Goal: Task Accomplishment & Management: Complete application form

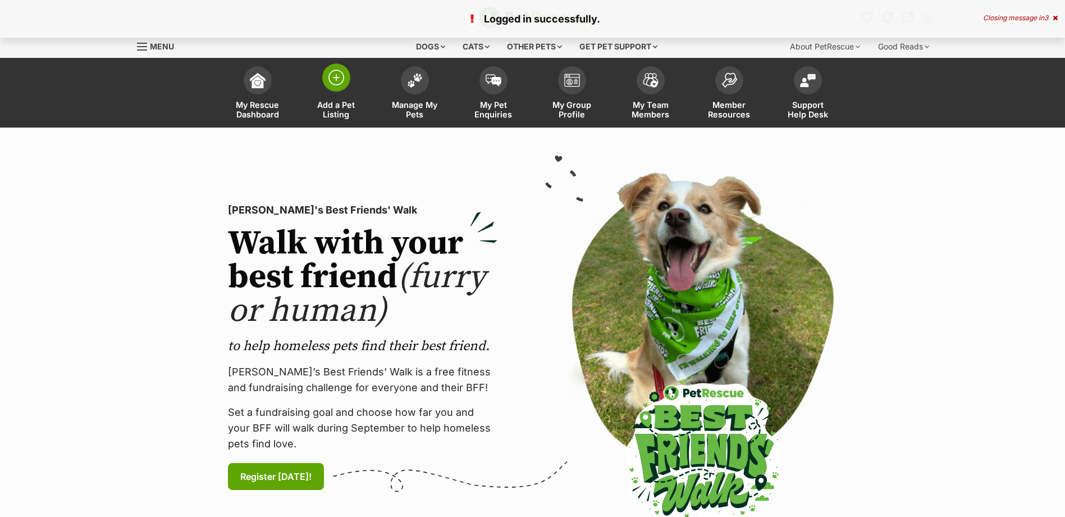
click at [337, 81] on img at bounding box center [336, 78] width 16 height 16
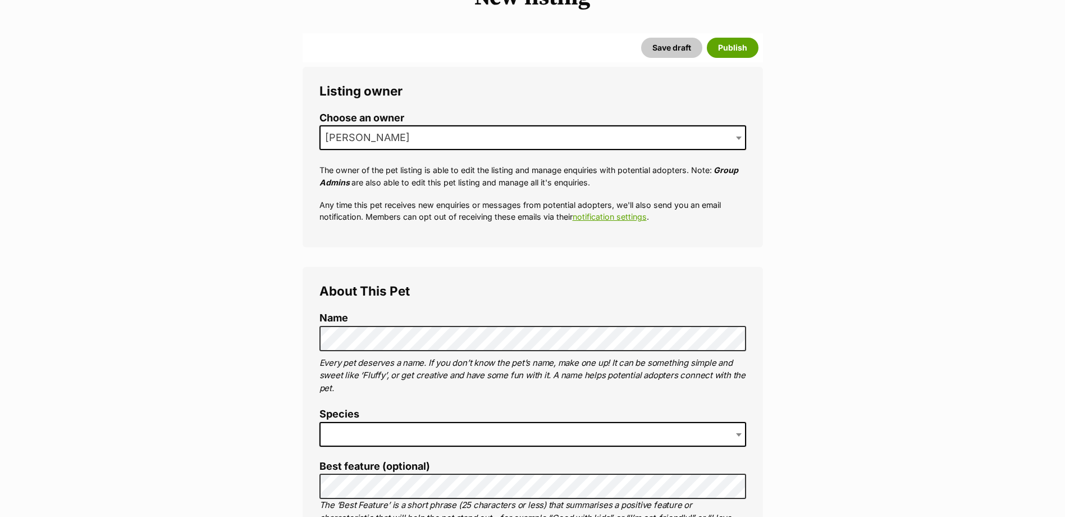
scroll to position [168, 0]
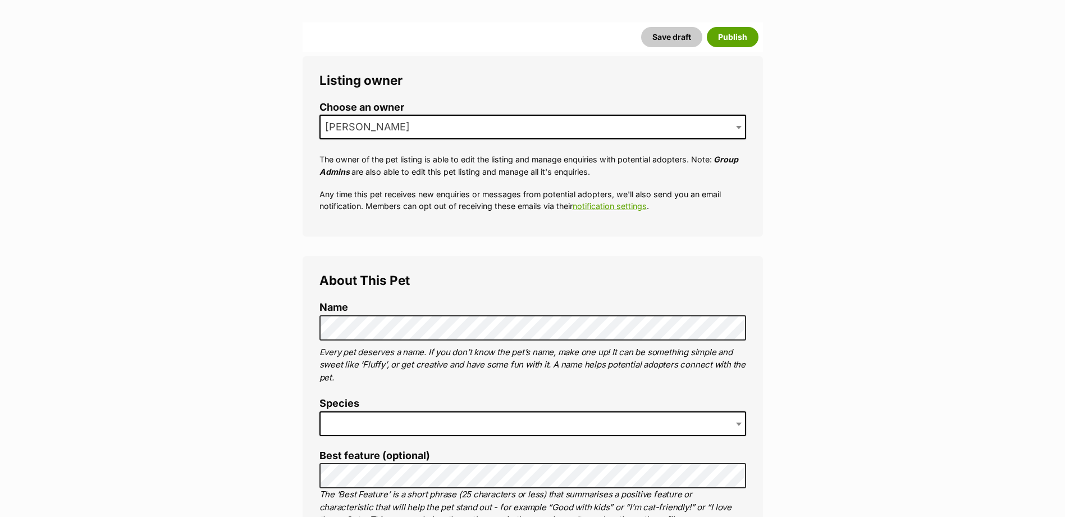
click at [363, 421] on span at bounding box center [532, 423] width 427 height 25
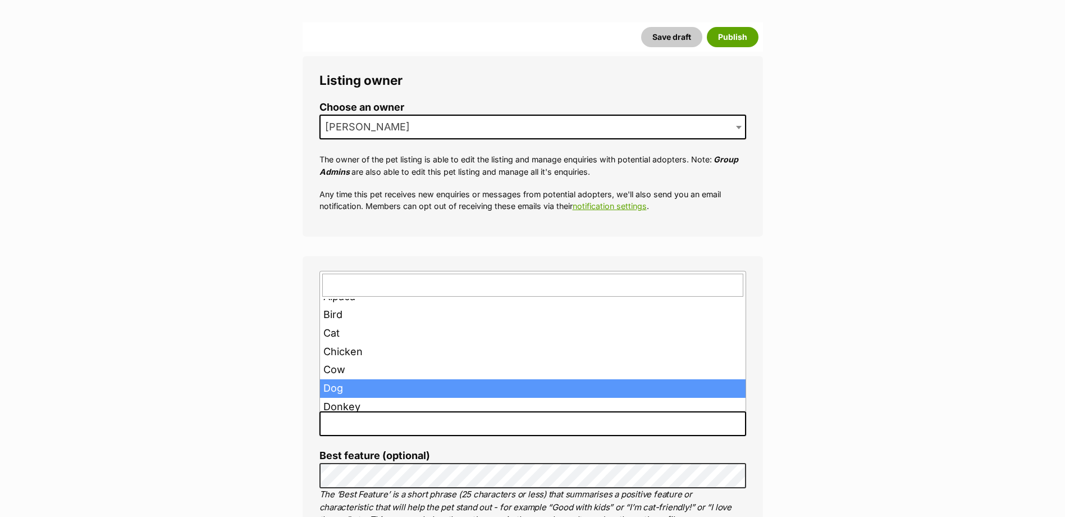
scroll to position [0, 0]
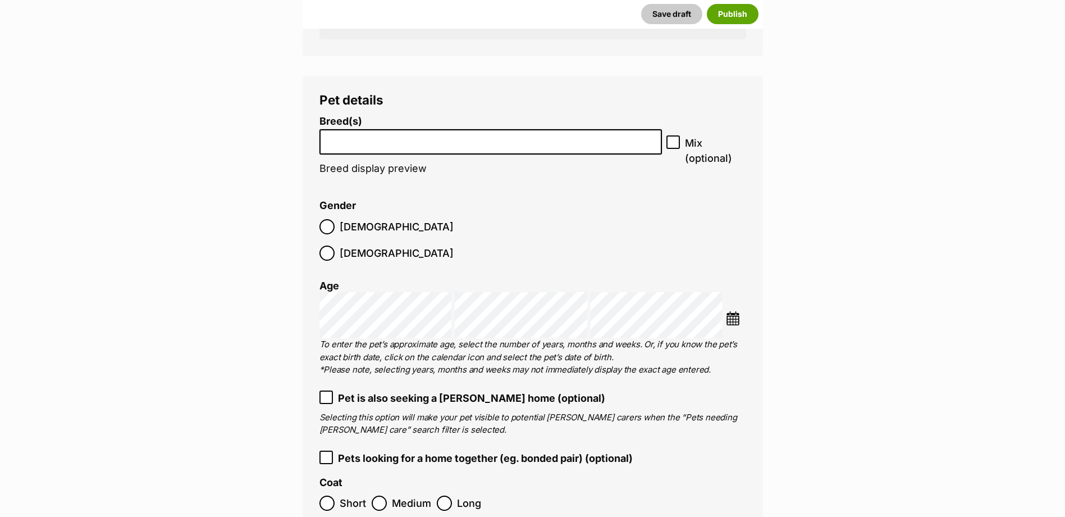
scroll to position [1437, 0]
click at [432, 141] on input "search" at bounding box center [490, 138] width 335 height 12
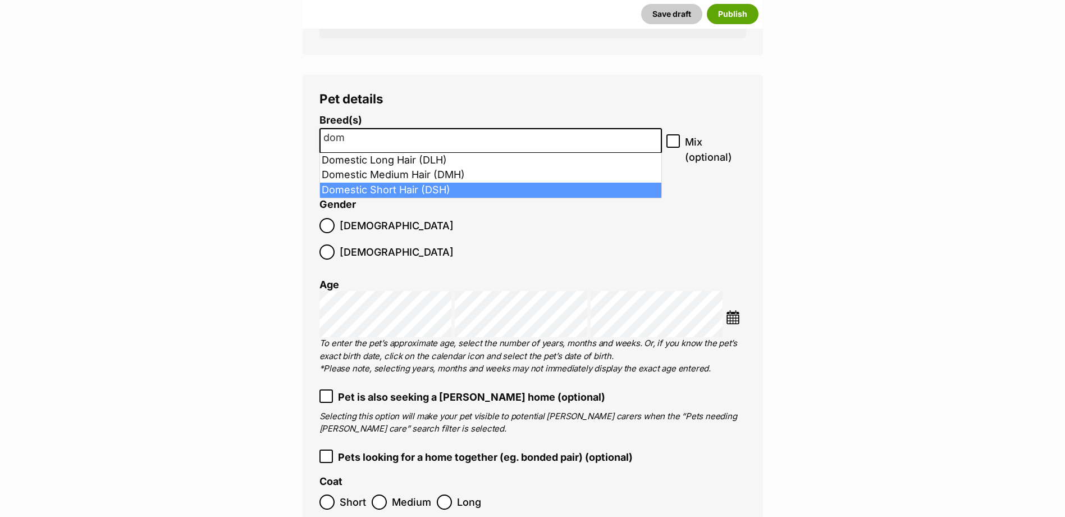
type input "dom"
select select "252102"
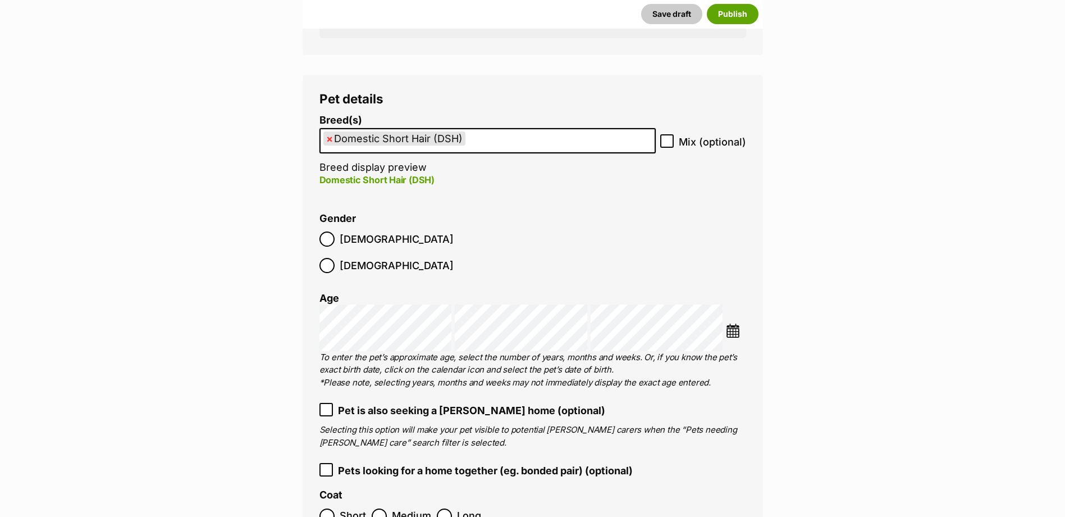
click at [728, 323] on img at bounding box center [733, 330] width 14 height 14
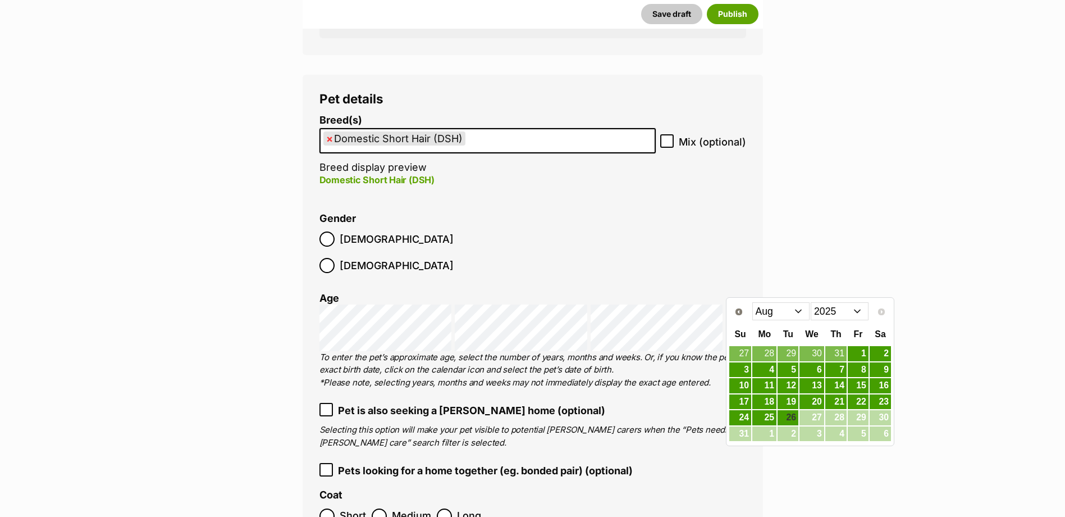
drag, startPoint x: 858, startPoint y: 302, endPoint x: 858, endPoint y: 308, distance: 5.6
click at [858, 302] on select "2015 2016 2017 2018 2019 2020 2021 2022 2023 2024 2025" at bounding box center [840, 311] width 58 height 18
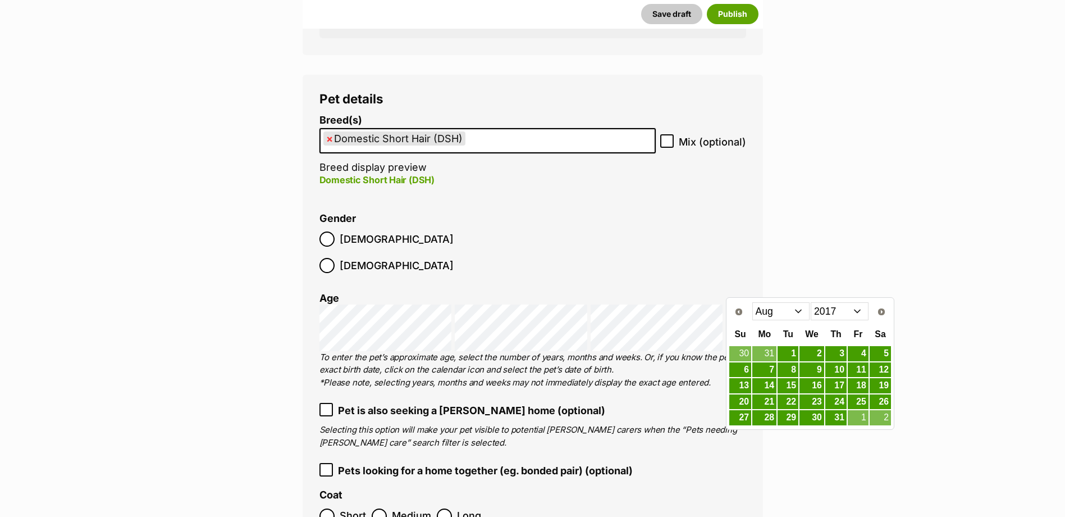
click at [800, 312] on select "Jan Feb Mar Apr May Jun Jul Aug Sep Oct Nov Dec" at bounding box center [781, 311] width 58 height 18
click at [788, 397] on link "21" at bounding box center [788, 402] width 21 height 14
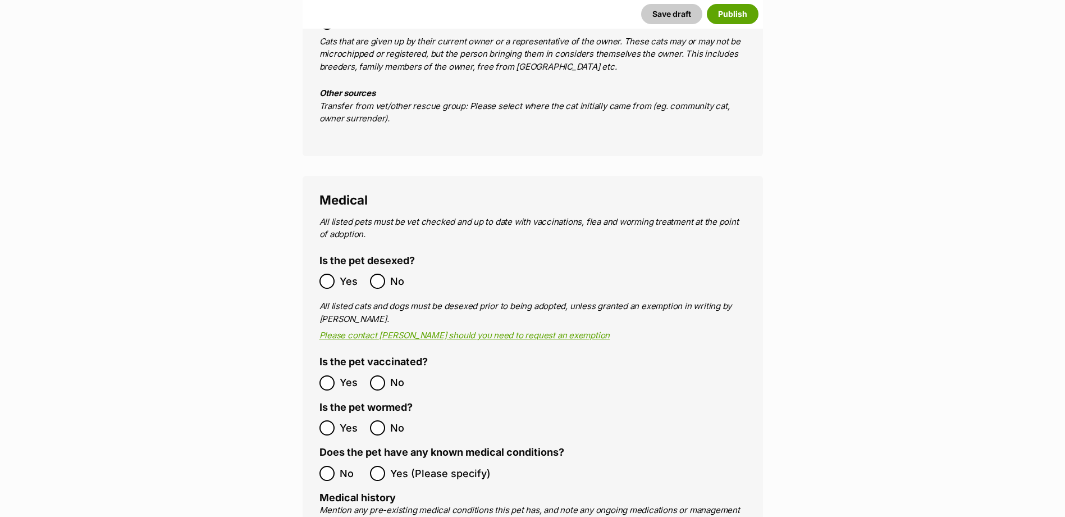
scroll to position [2167, 0]
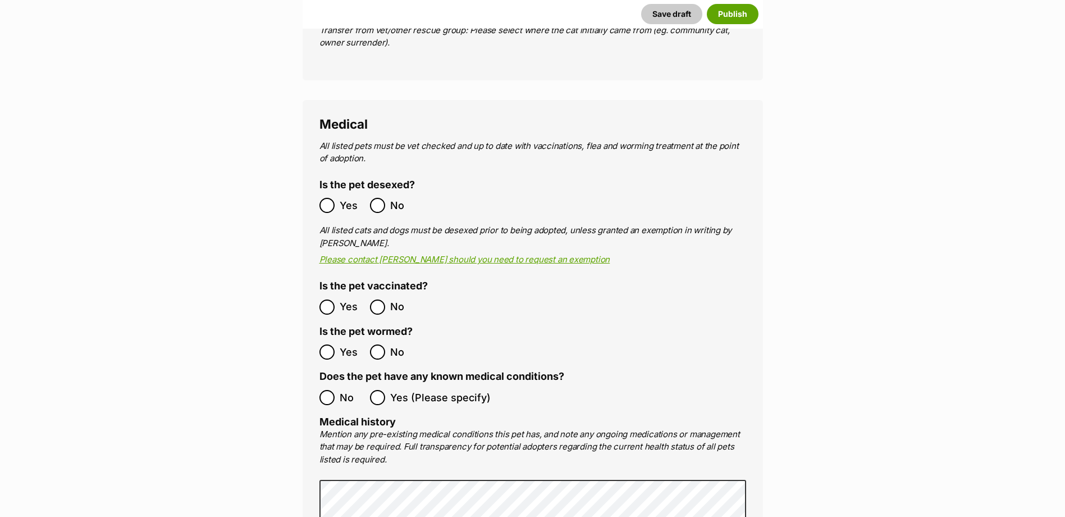
click at [322, 192] on ol "Yes No" at bounding box center [425, 205] width 213 height 26
click at [335, 198] on label "Yes" at bounding box center [341, 205] width 45 height 15
click at [325, 384] on ol "No Yes (Please specify)" at bounding box center [532, 397] width 427 height 26
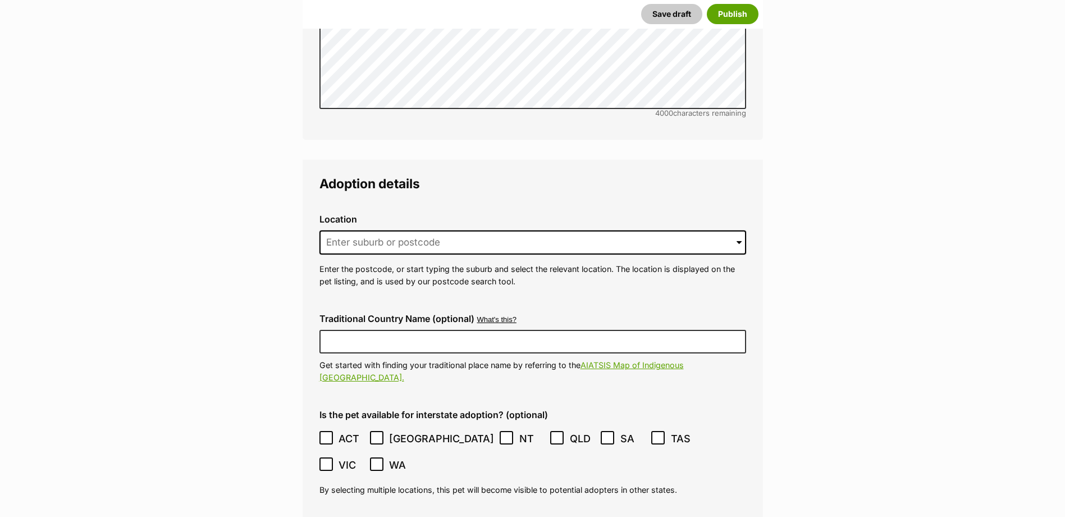
scroll to position [2785, 0]
click at [366, 229] on input at bounding box center [532, 241] width 427 height 25
type input "4"
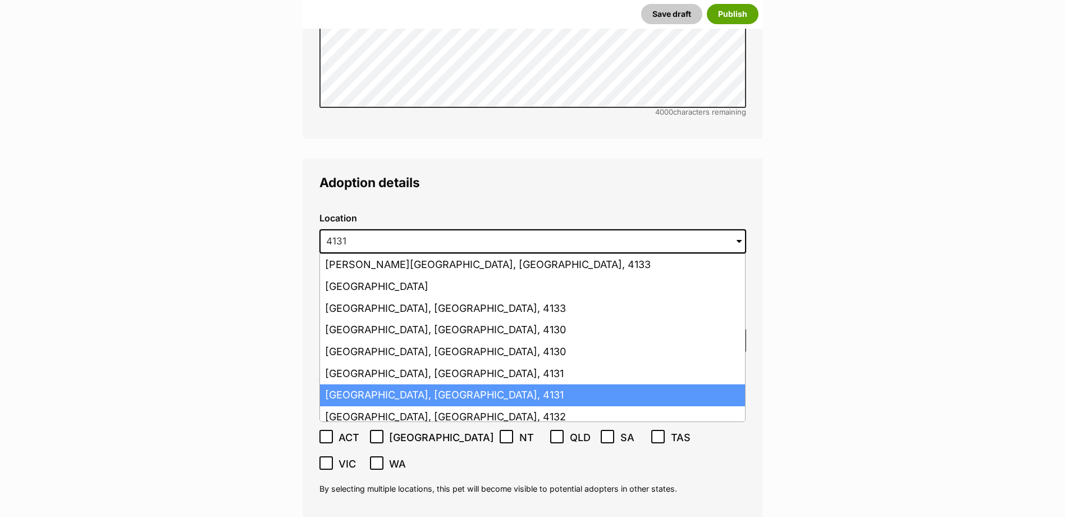
click at [379, 384] on li "Loganlea, Queensland, 4131" at bounding box center [532, 395] width 425 height 22
type input "Loganlea, Queensland, 4131"
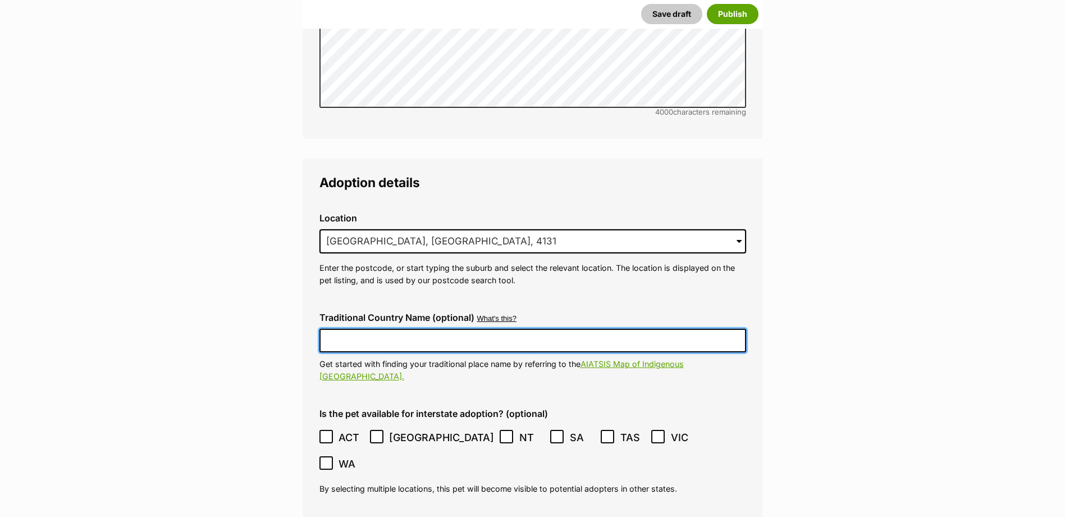
drag, startPoint x: 360, startPoint y: 312, endPoint x: 360, endPoint y: 319, distance: 6.7
click at [360, 328] on input "Traditional Country Name (optional)" at bounding box center [532, 340] width 427 height 24
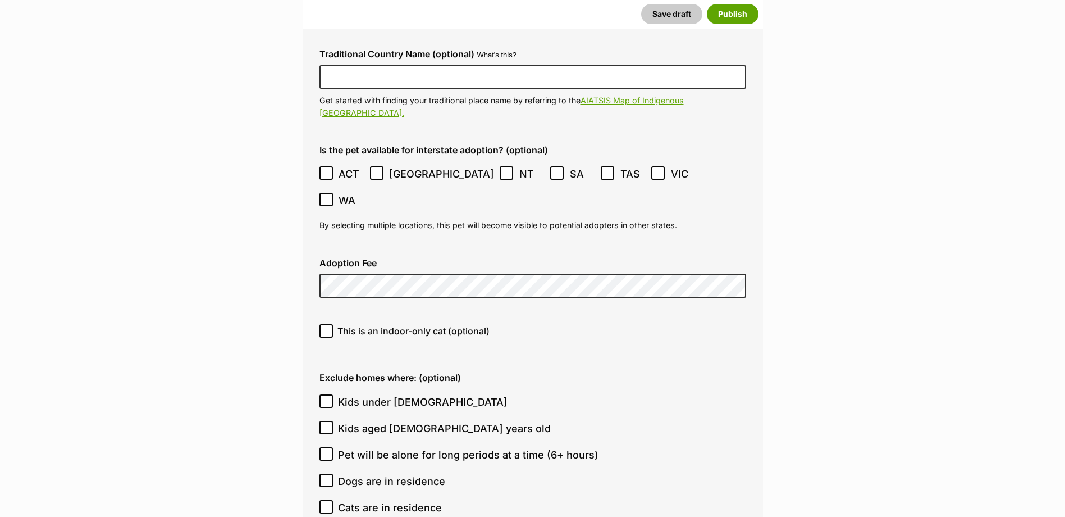
scroll to position [3066, 0]
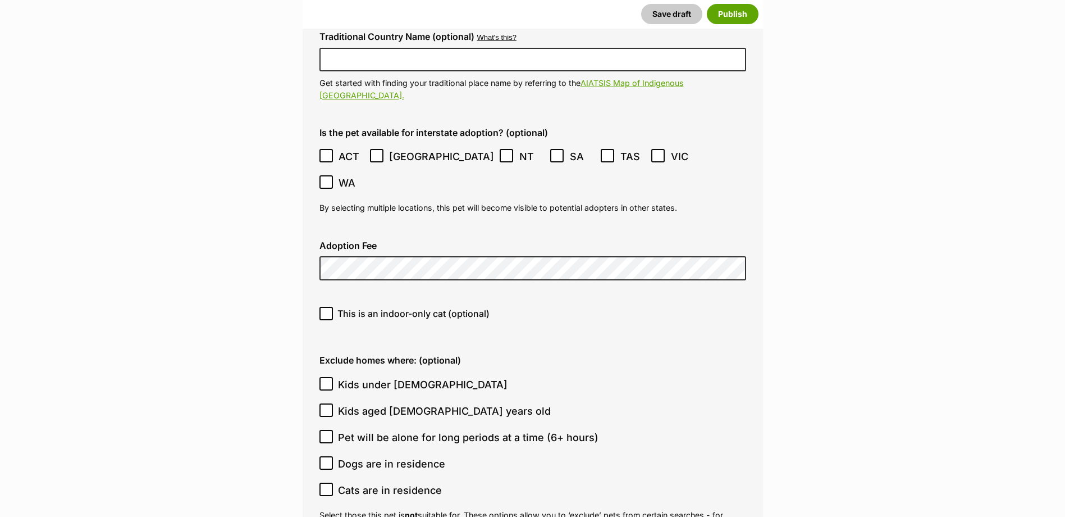
click at [327, 309] on icon at bounding box center [326, 313] width 8 height 8
click at [327, 307] on input "This is an indoor-only cat (optional)" at bounding box center [325, 313] width 13 height 13
checkbox input "true"
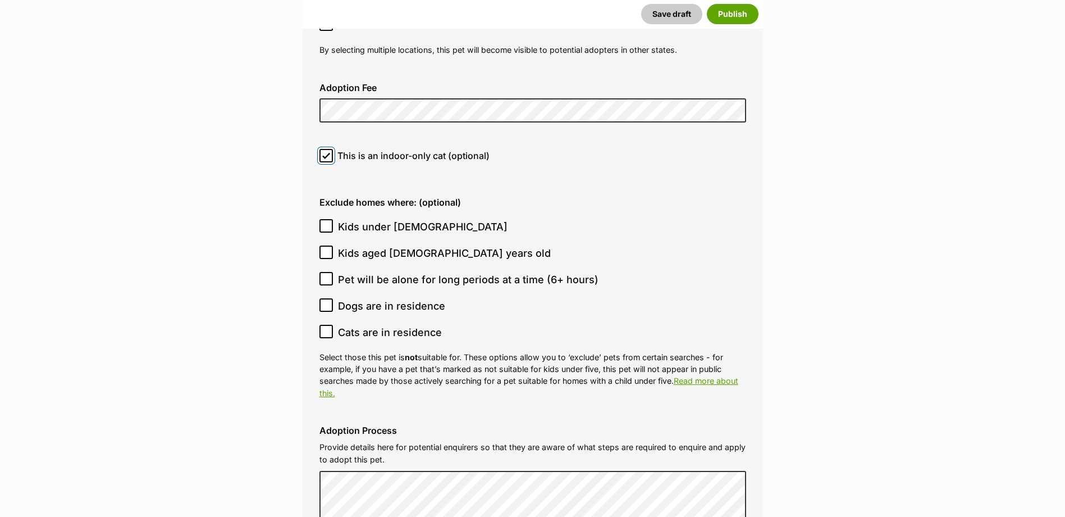
scroll to position [3234, 0]
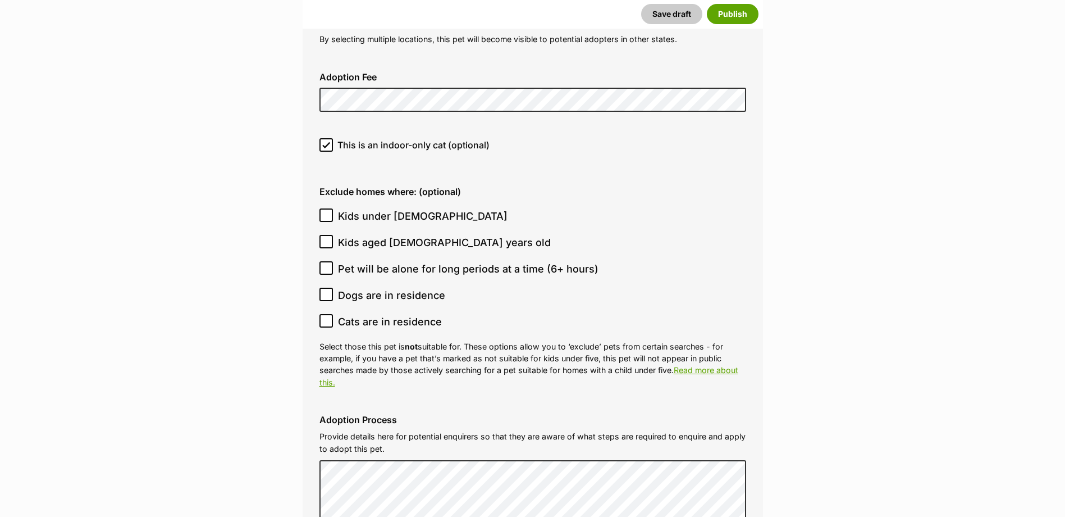
click at [327, 211] on icon at bounding box center [326, 215] width 8 height 8
click at [327, 208] on input "Kids under 5 years old" at bounding box center [325, 214] width 13 height 13
checkbox input "true"
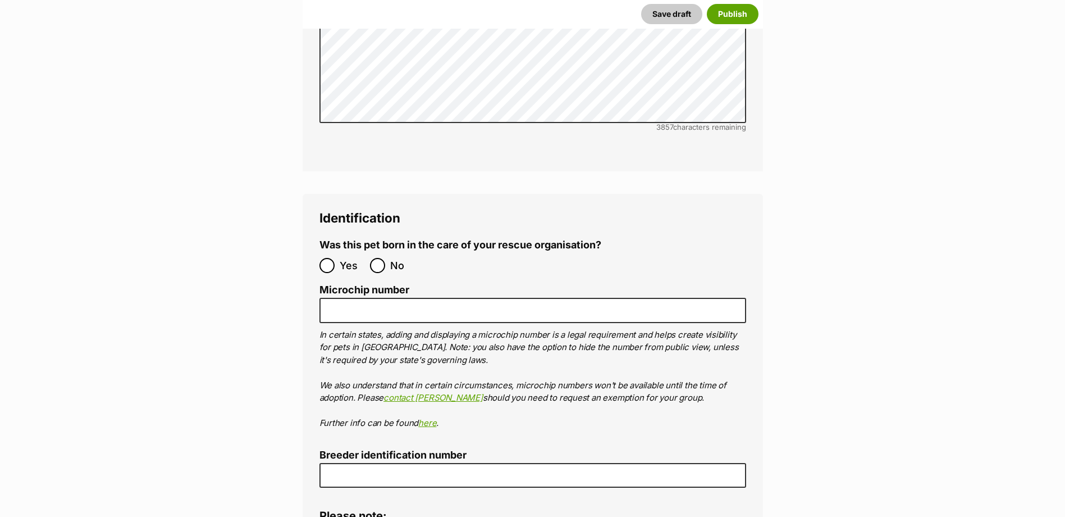
scroll to position [3852, 0]
click at [378, 257] on input "No" at bounding box center [377, 264] width 15 height 15
radio input "true"
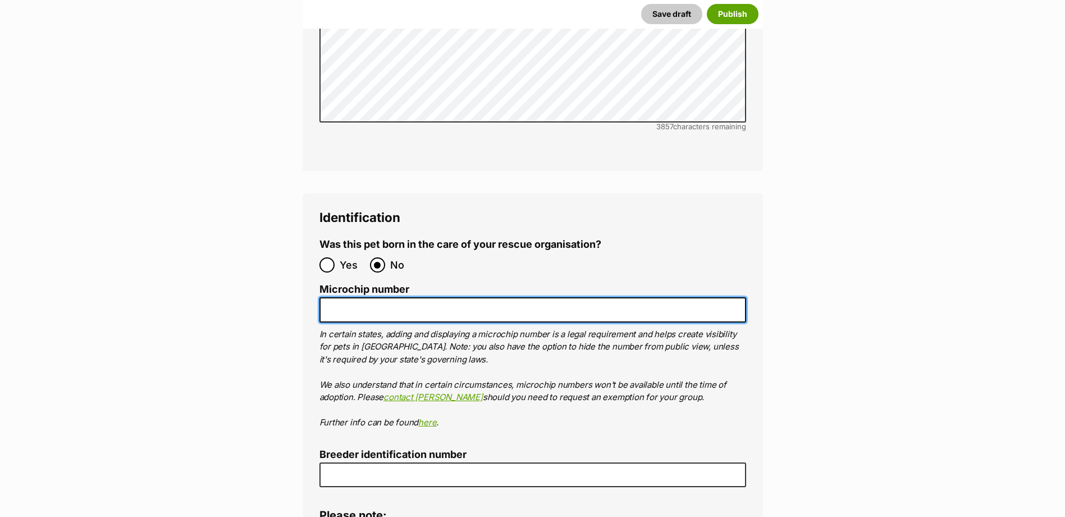
click at [354, 297] on input "Microchip number" at bounding box center [532, 309] width 427 height 25
click at [346, 297] on input "Microchip number" at bounding box center [532, 309] width 427 height 25
type input "900079000483169"
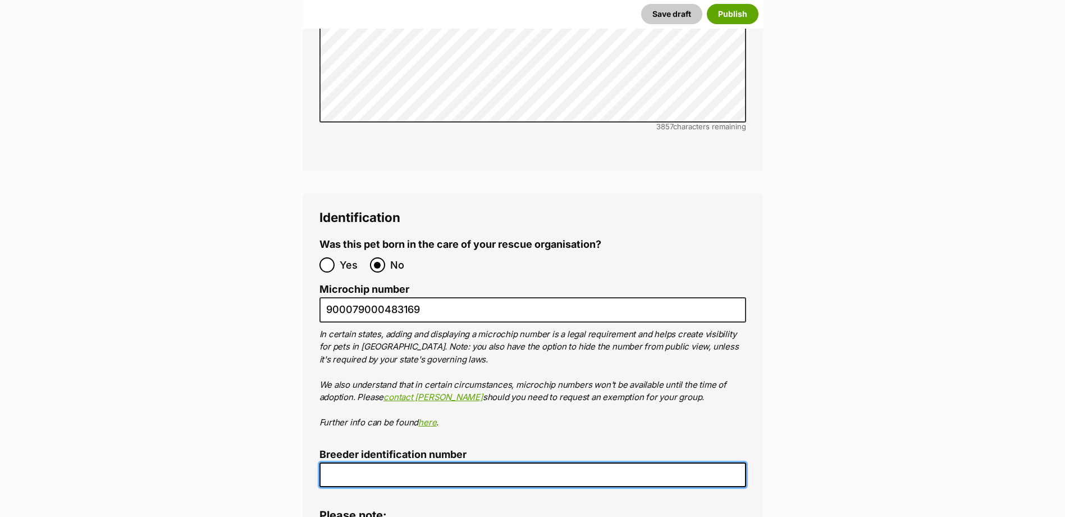
click at [377, 462] on input "Breeder identification number" at bounding box center [532, 474] width 427 height 25
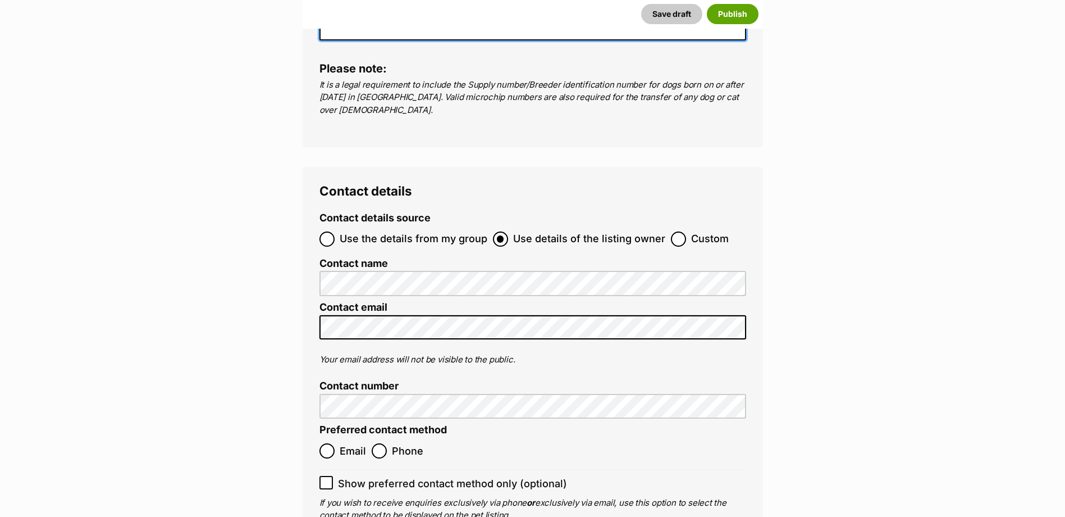
scroll to position [4301, 0]
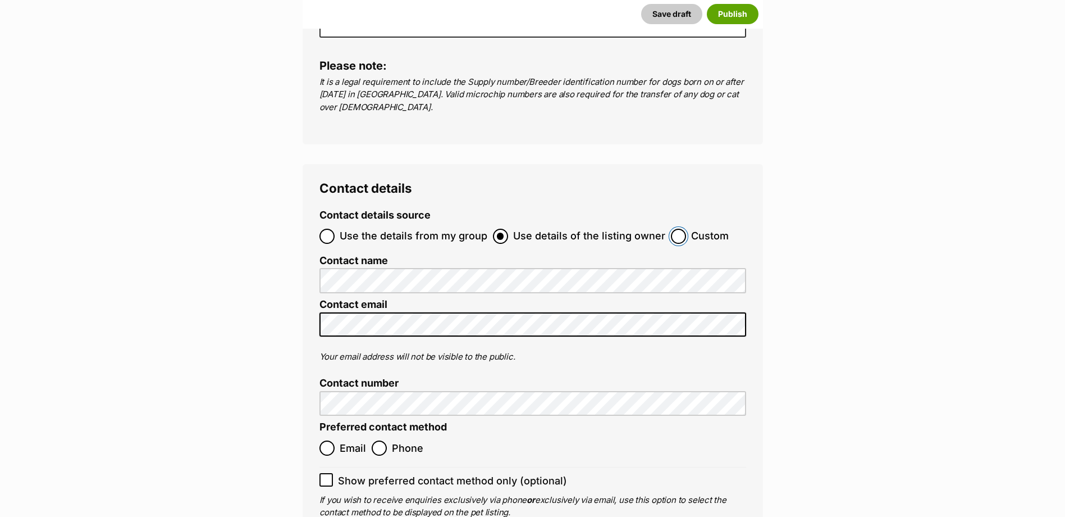
click at [677, 229] on input "Custom" at bounding box center [678, 236] width 15 height 15
radio input "true"
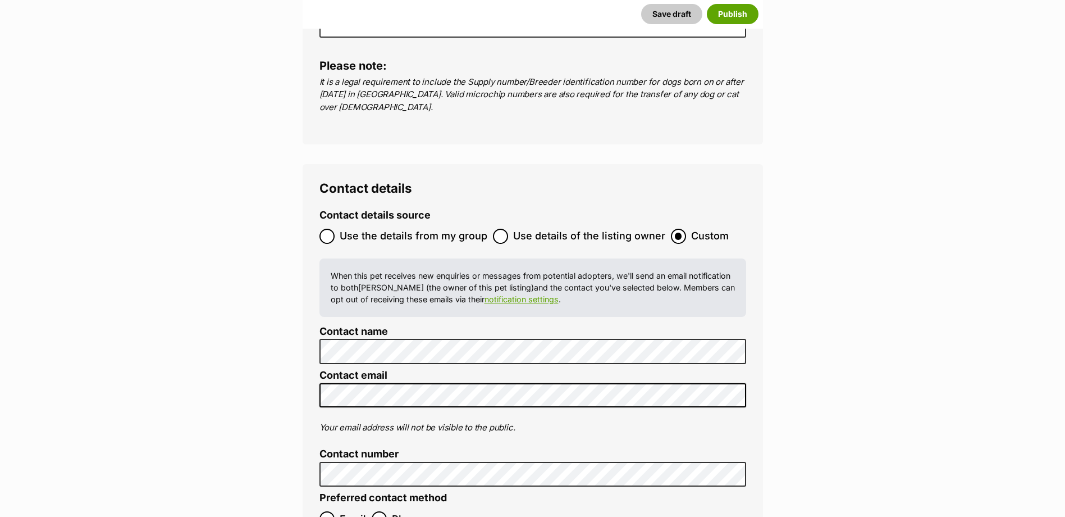
click at [641, 4] on button "Save draft" at bounding box center [671, 14] width 61 height 20
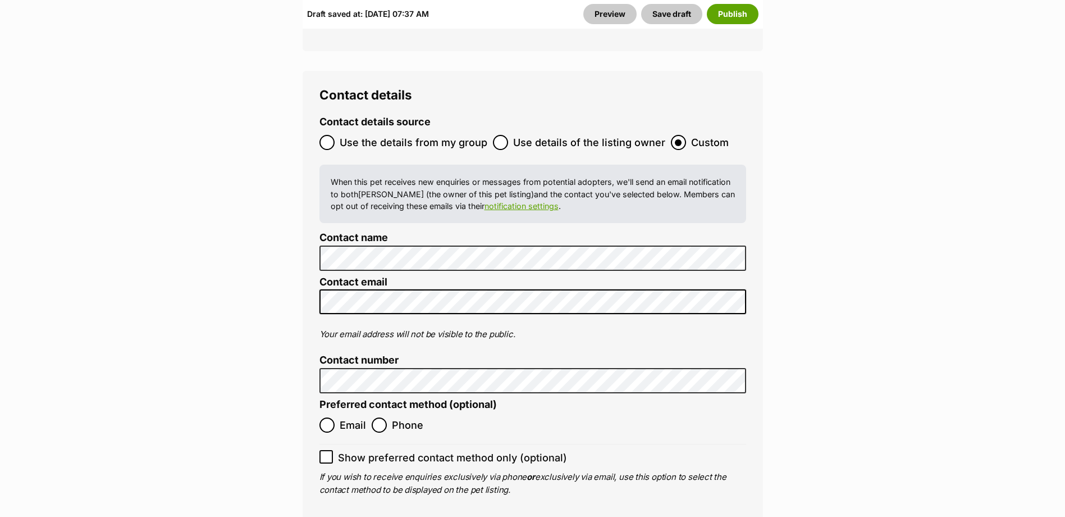
scroll to position [4492, 0]
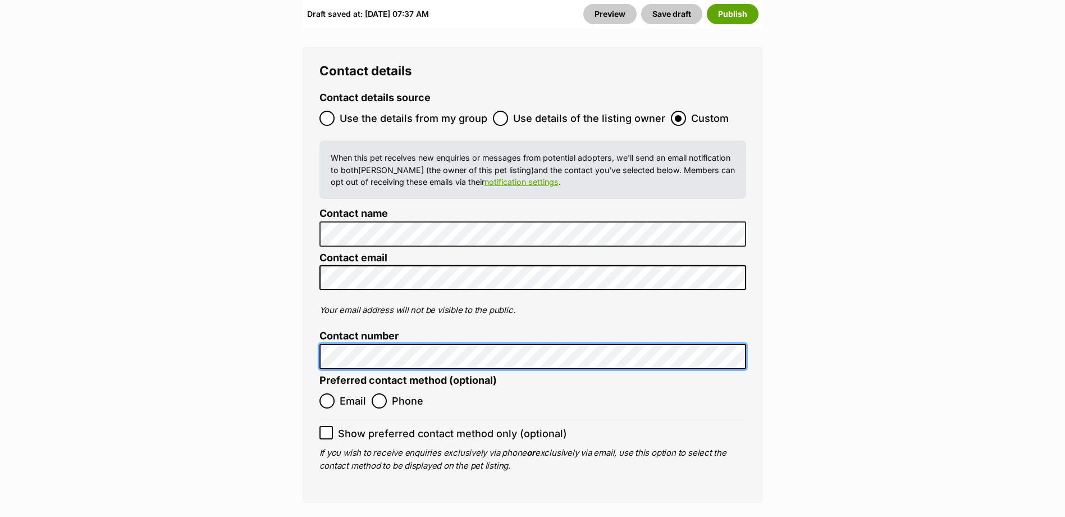
scroll to position [4660, 0]
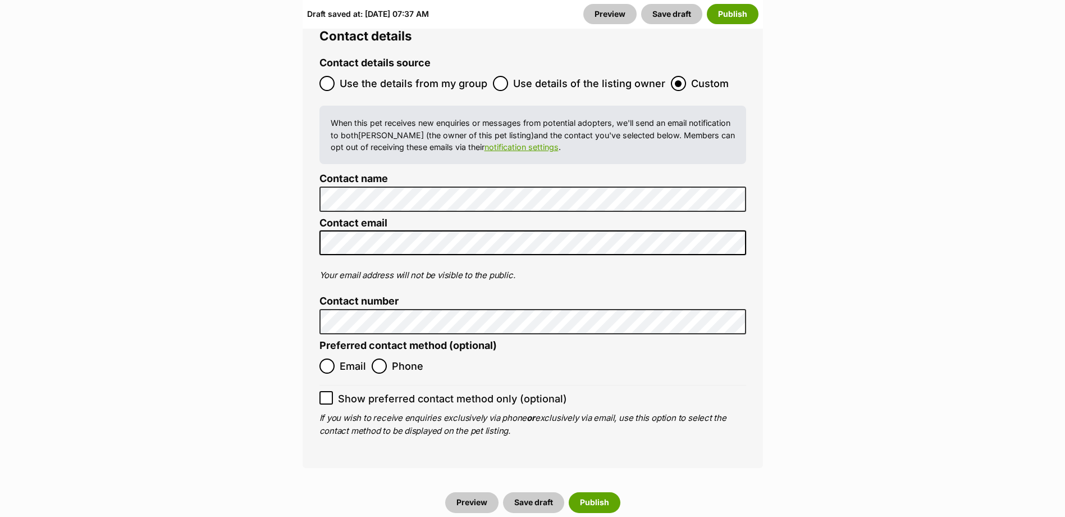
click at [389, 353] on ol "Email Phone" at bounding box center [425, 366] width 213 height 26
click at [379, 358] on input "Phone" at bounding box center [379, 365] width 15 height 15
radio input "true"
click at [598, 492] on button "Publish" at bounding box center [595, 502] width 52 height 20
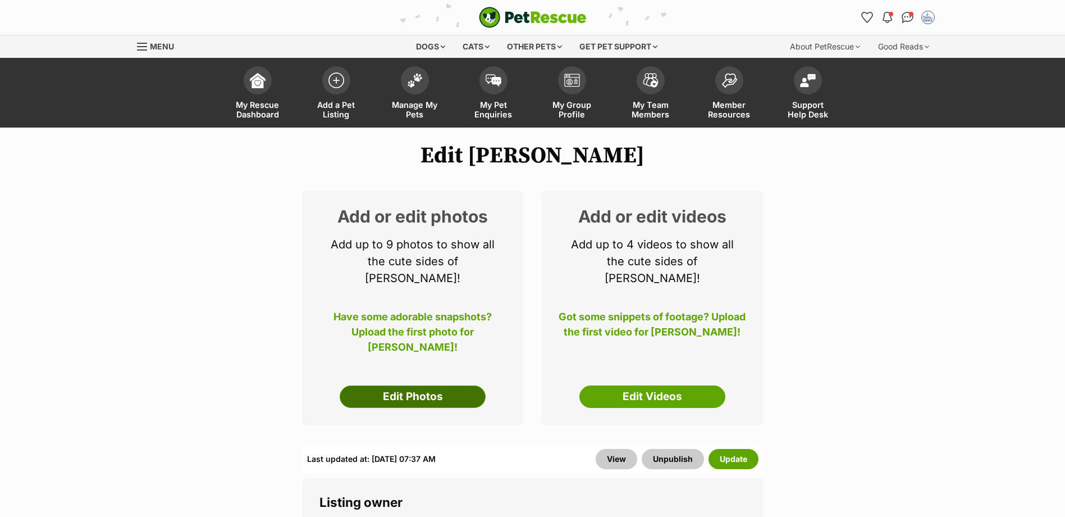
click at [421, 385] on link "Edit Photos" at bounding box center [413, 396] width 146 height 22
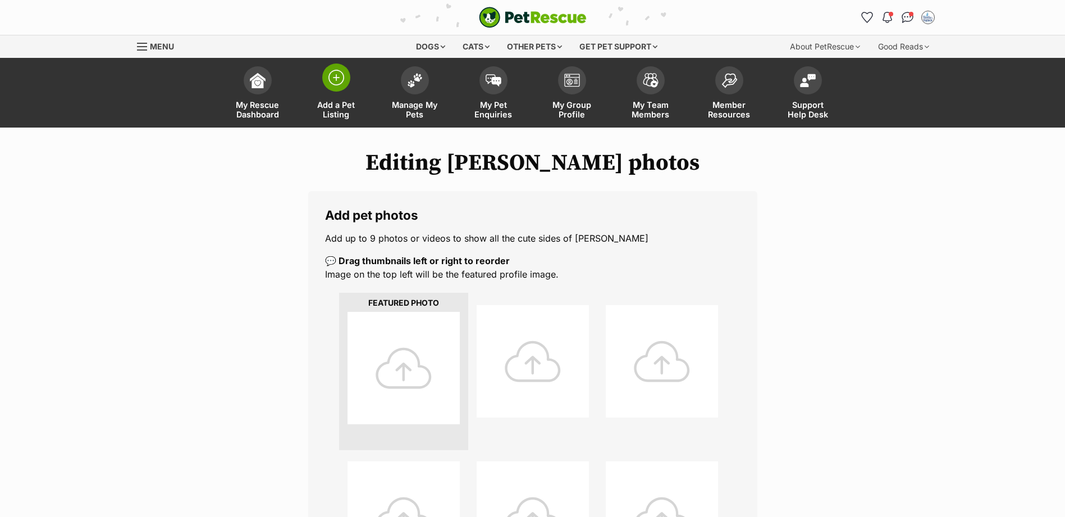
click at [337, 85] on img at bounding box center [336, 78] width 16 height 16
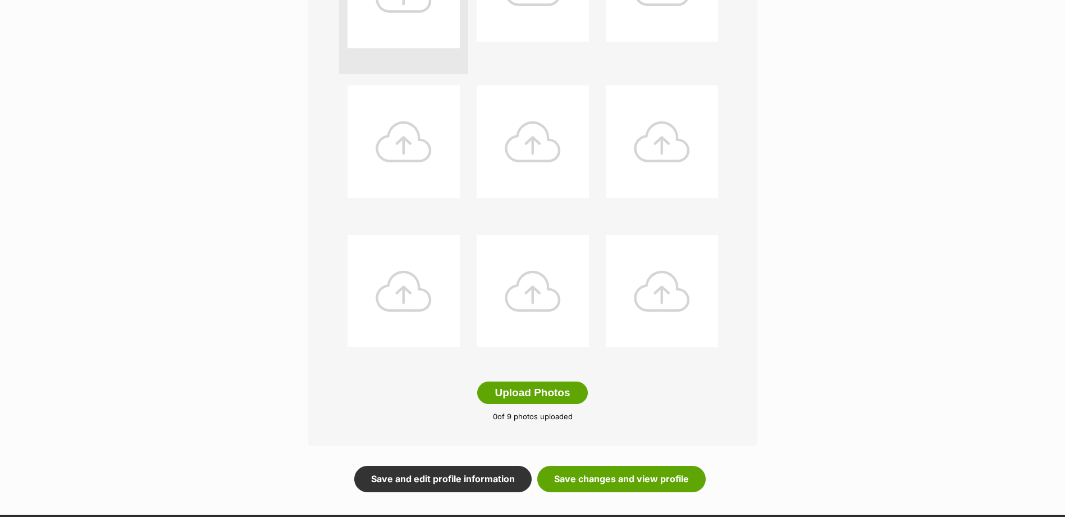
scroll to position [449, 0]
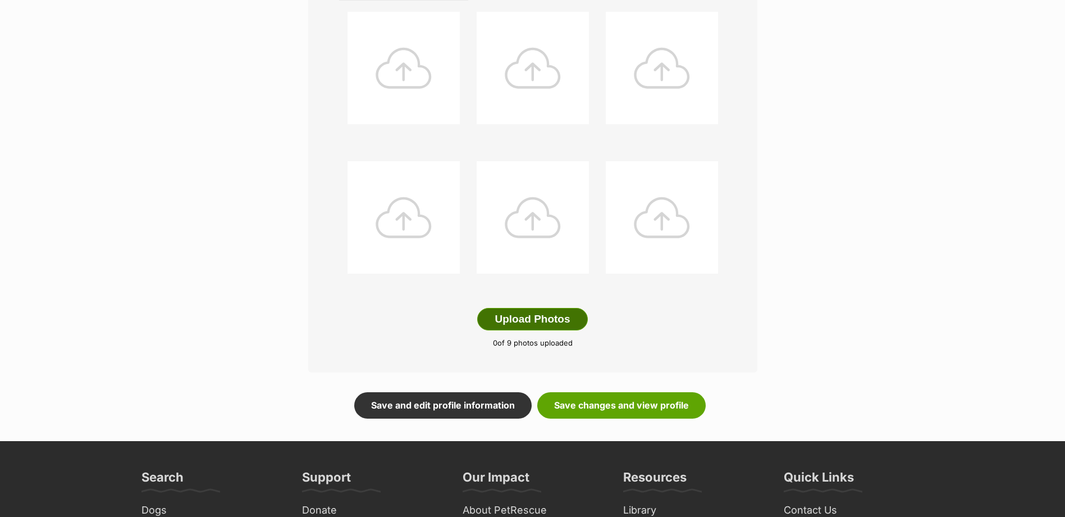
click at [527, 326] on button "Upload Photos" at bounding box center [532, 319] width 110 height 22
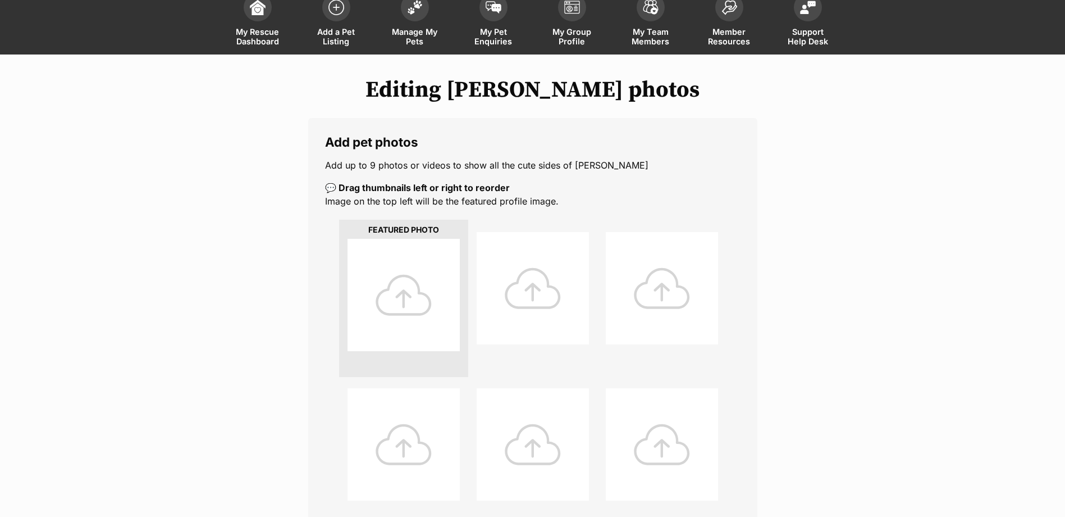
scroll to position [0, 0]
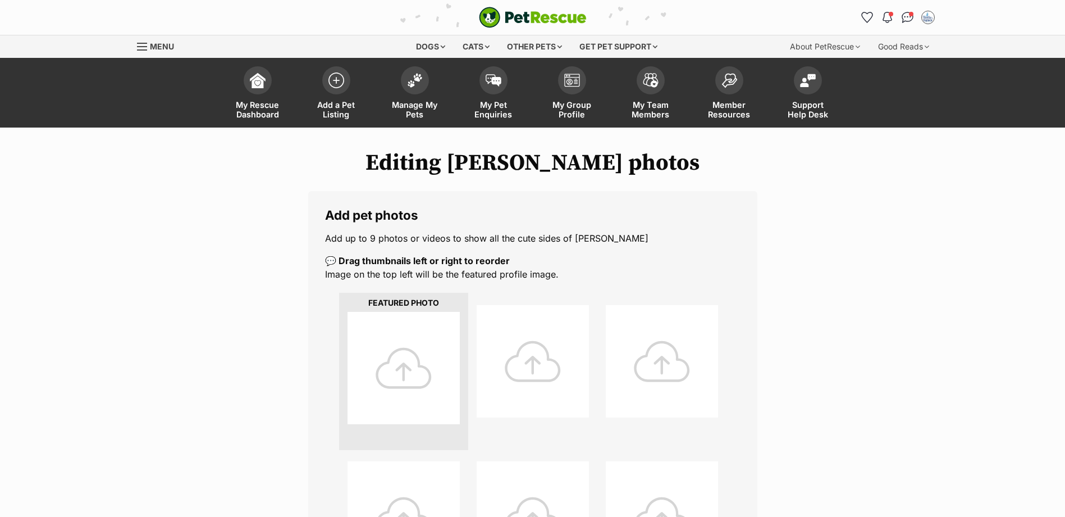
click at [433, 375] on div at bounding box center [404, 368] width 112 height 112
click at [415, 81] on img at bounding box center [415, 77] width 16 height 15
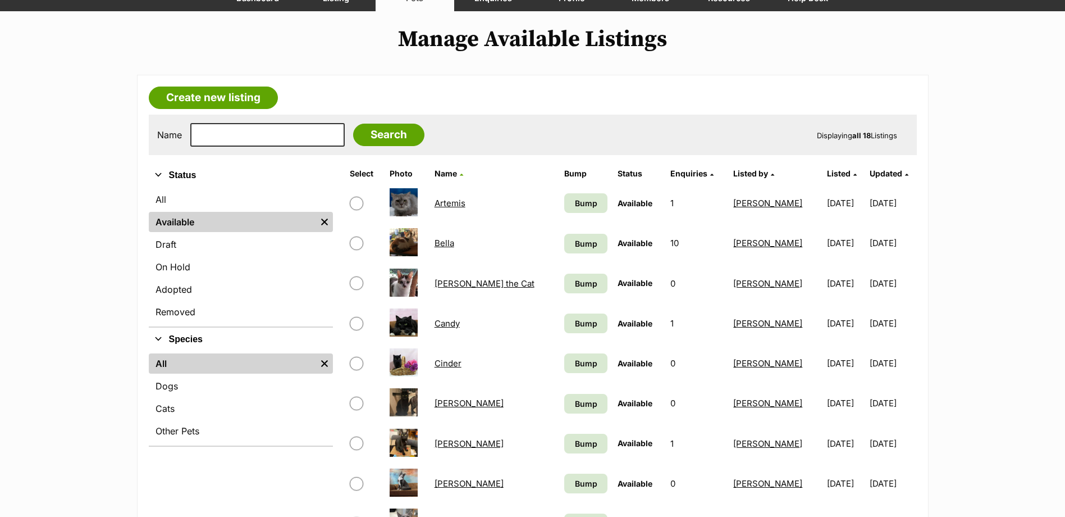
scroll to position [281, 0]
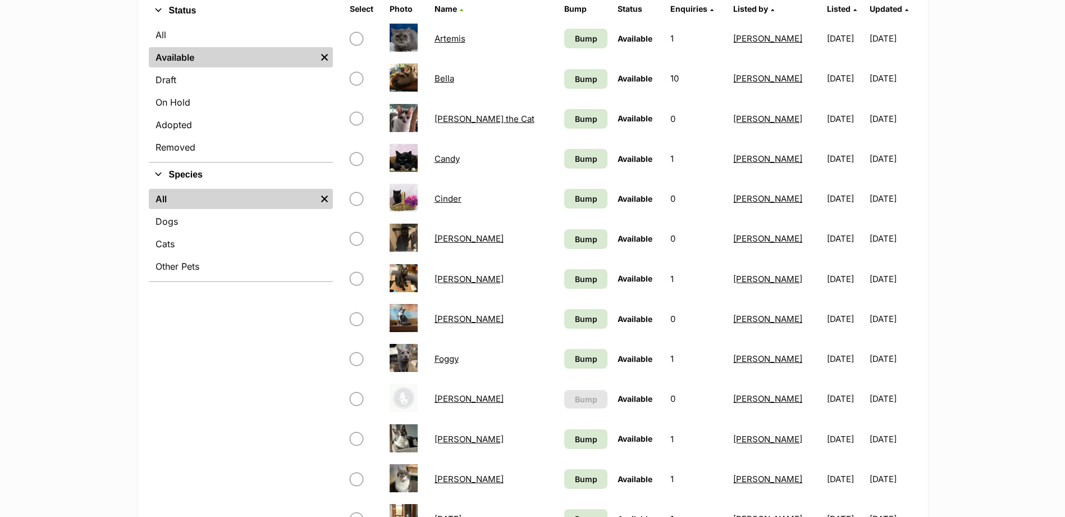
click at [461, 400] on link "Jessie James" at bounding box center [469, 398] width 69 height 11
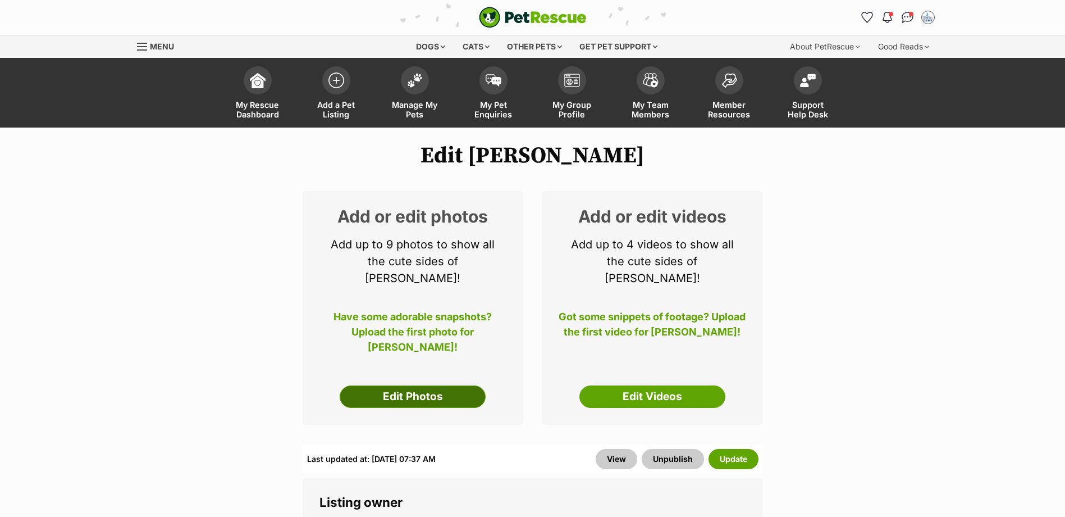
click at [427, 385] on link "Edit Photos" at bounding box center [413, 396] width 146 height 22
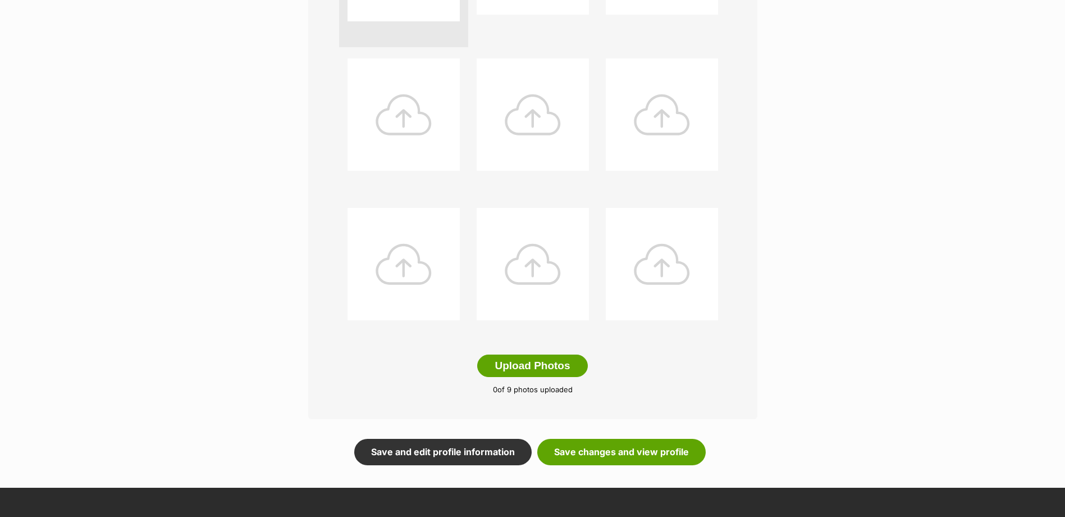
scroll to position [561, 0]
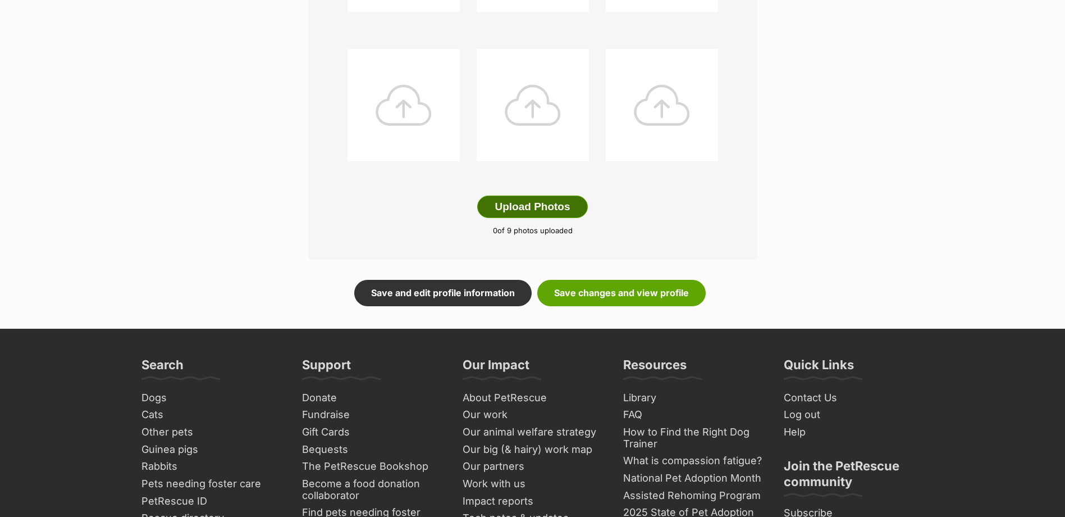
click at [525, 208] on button "Upload Photos" at bounding box center [532, 206] width 110 height 22
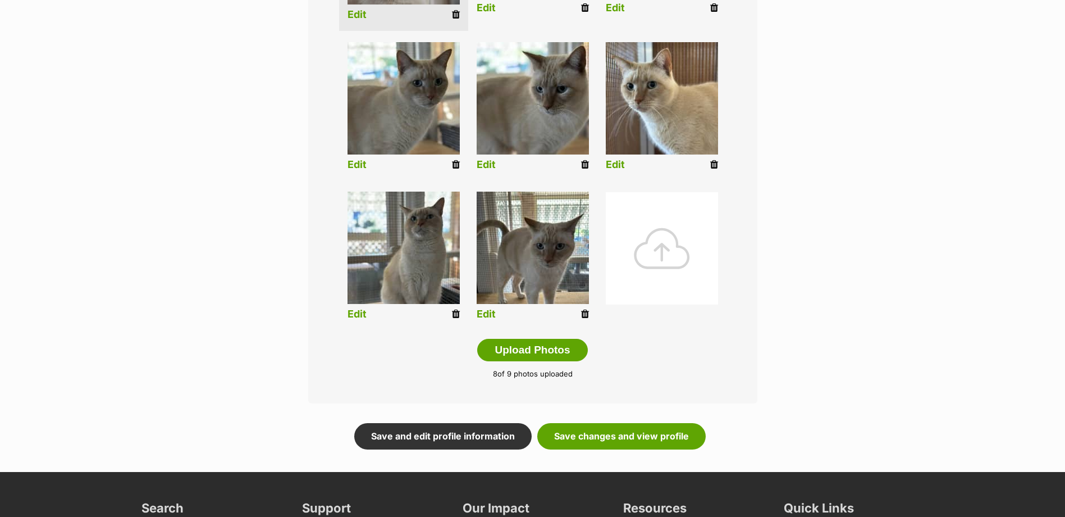
scroll to position [469, 0]
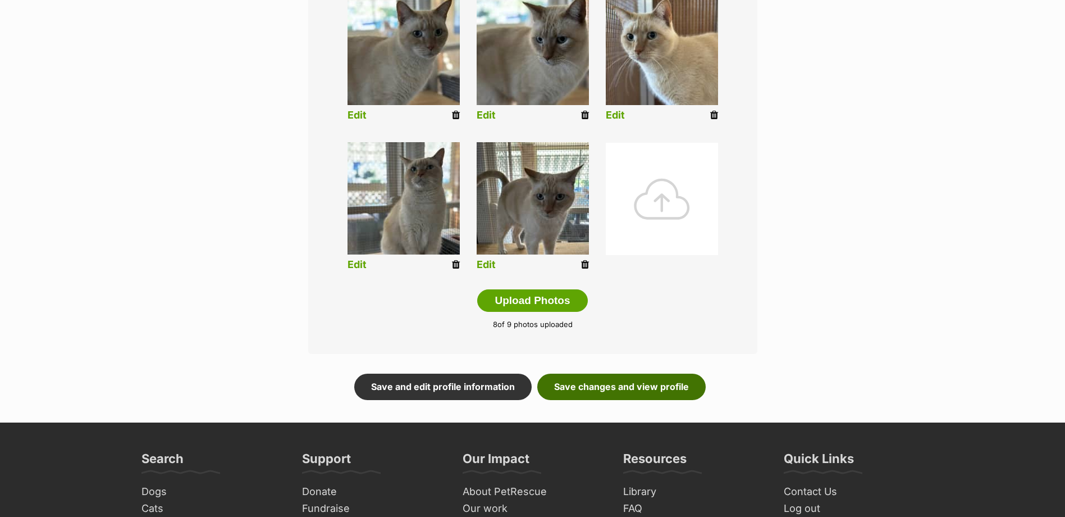
click at [611, 386] on link "Save changes and view profile" at bounding box center [621, 386] width 168 height 26
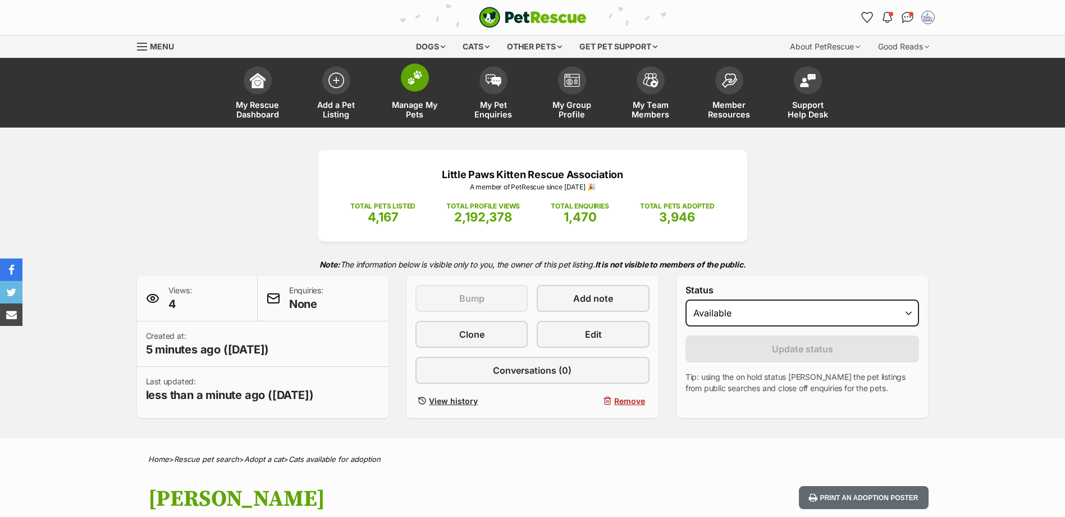
click at [422, 83] on img at bounding box center [415, 77] width 16 height 15
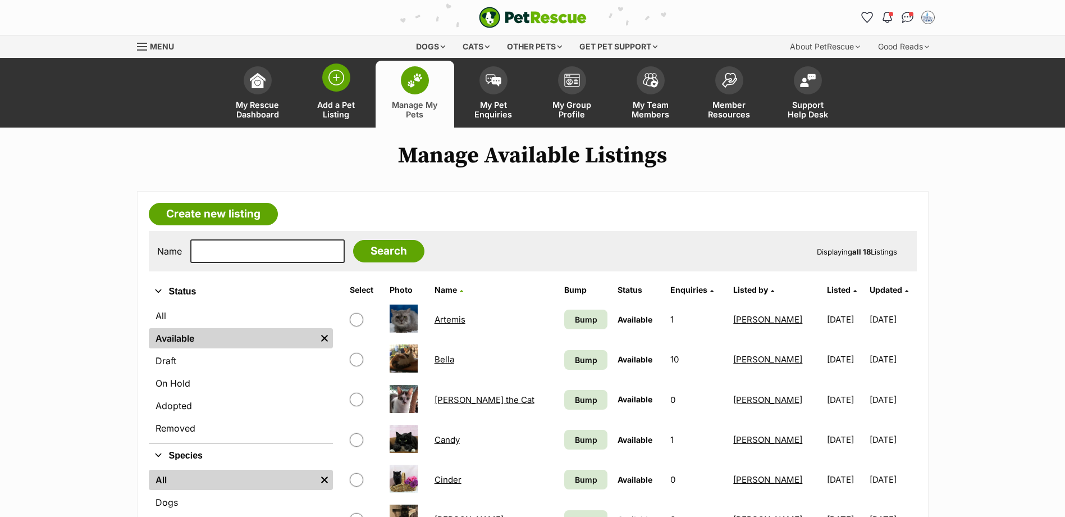
click at [334, 81] on img at bounding box center [336, 78] width 16 height 16
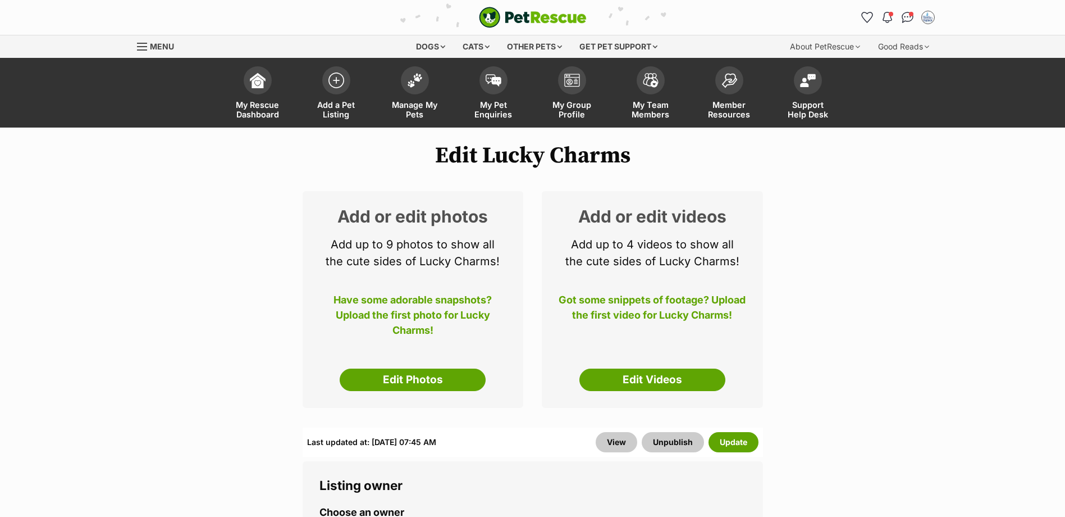
scroll to position [56, 0]
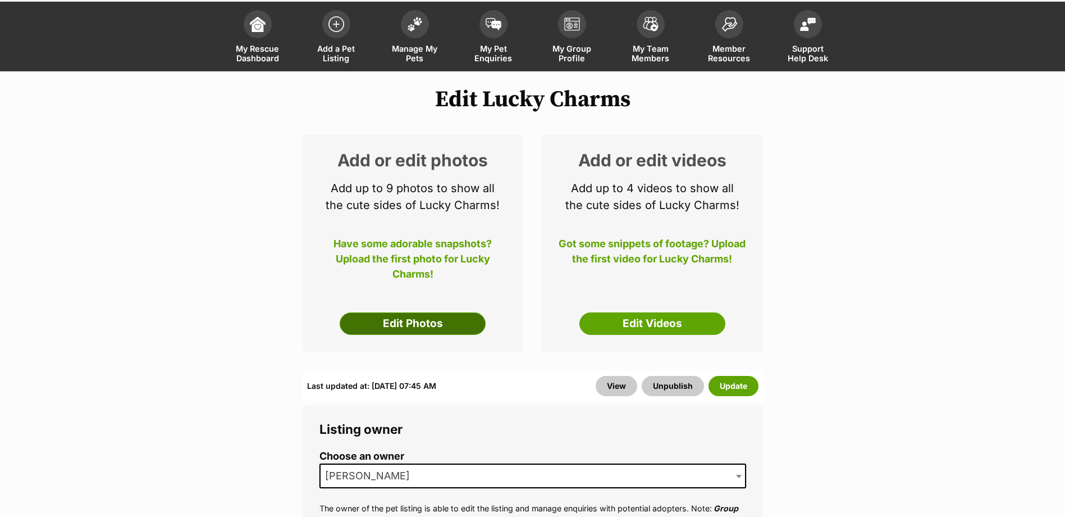
click at [407, 320] on link "Edit Photos" at bounding box center [413, 323] width 146 height 22
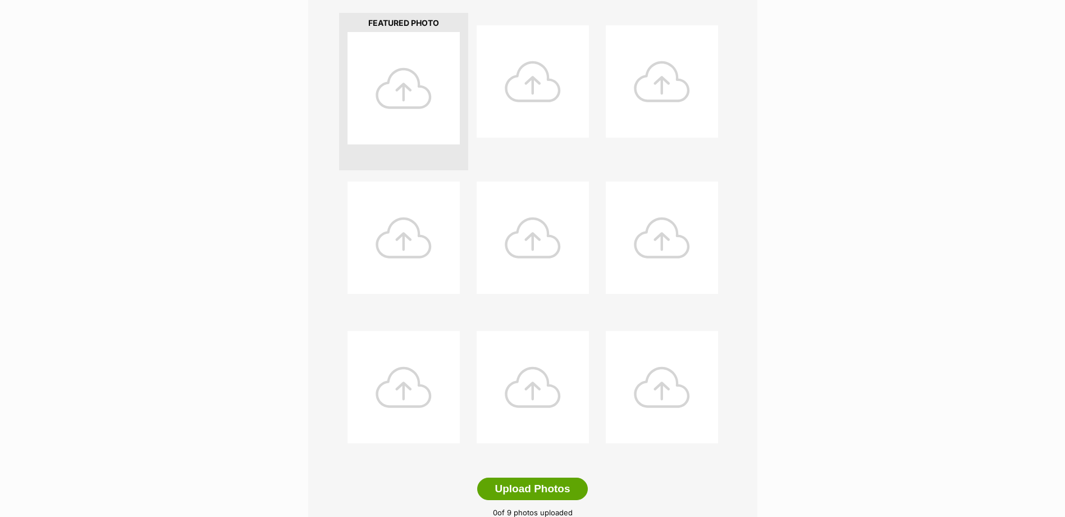
scroll to position [281, 0]
click at [535, 485] on button "Upload Photos" at bounding box center [532, 487] width 110 height 22
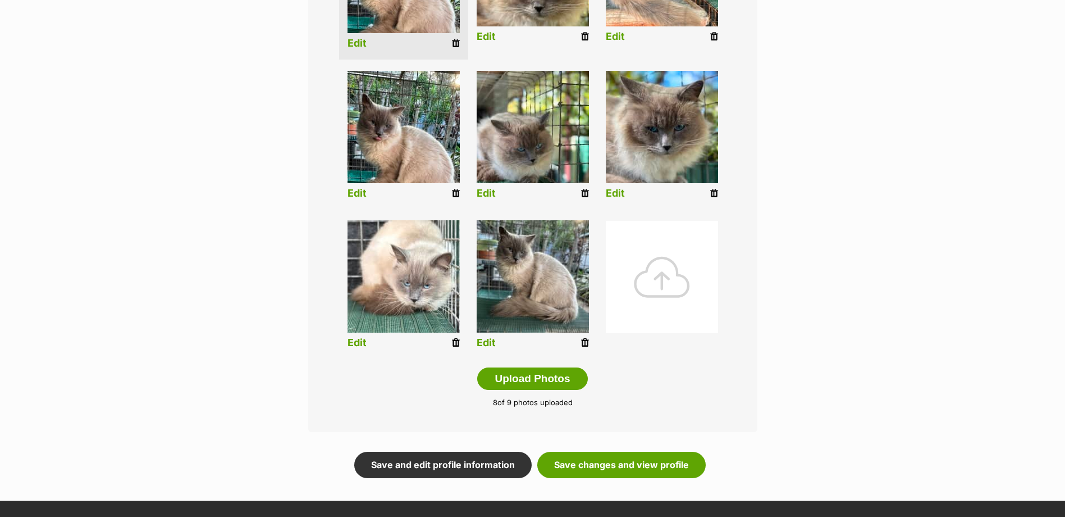
scroll to position [393, 0]
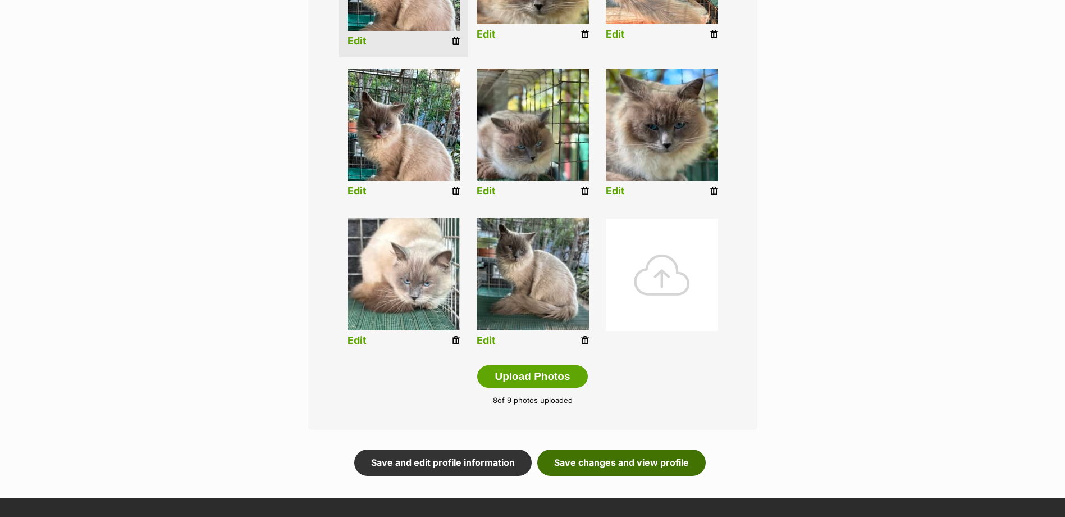
click at [618, 467] on link "Save changes and view profile" at bounding box center [621, 462] width 168 height 26
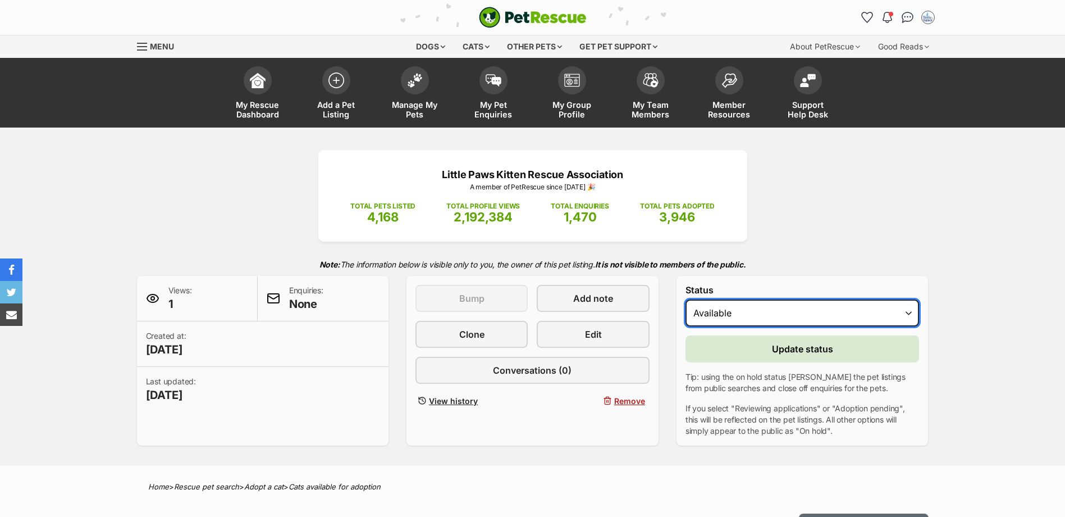
click at [738, 309] on select "Draft Available On hold Adopted" at bounding box center [803, 312] width 234 height 27
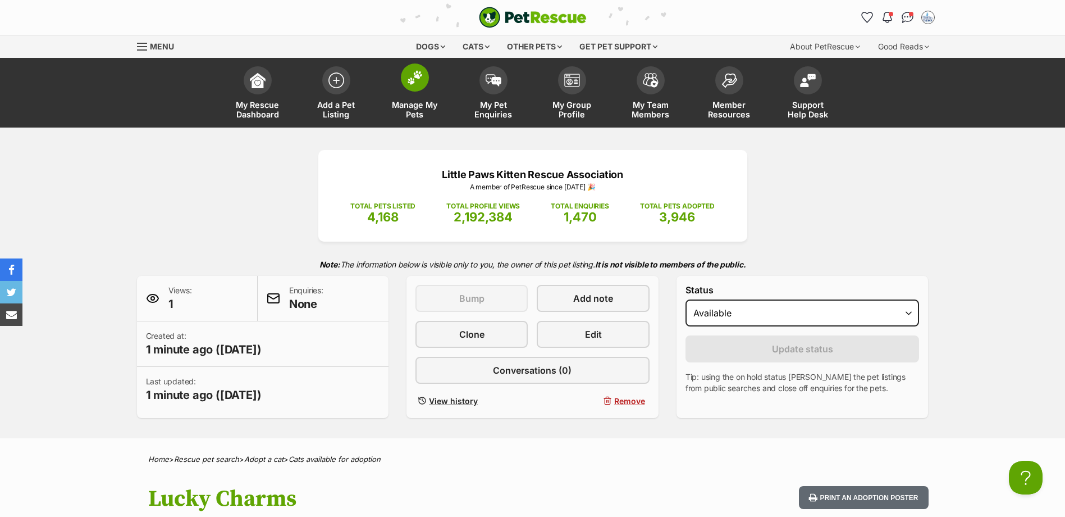
click at [422, 81] on img at bounding box center [415, 77] width 16 height 15
